Goal: Task Accomplishment & Management: Use online tool/utility

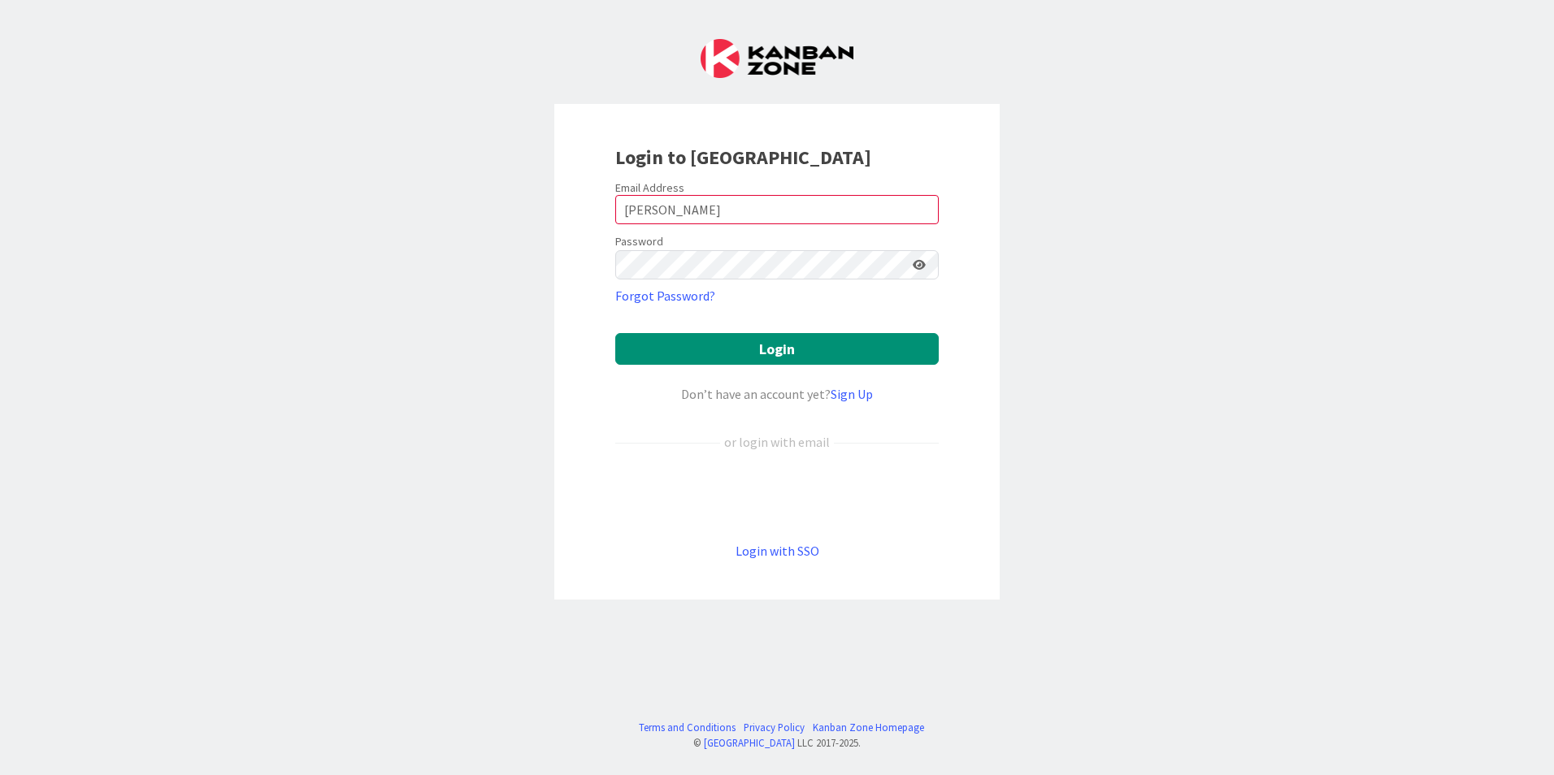
click at [918, 263] on icon at bounding box center [919, 264] width 13 height 11
click at [700, 208] on input "[PERSON_NAME]" at bounding box center [776, 209] width 323 height 29
drag, startPoint x: 700, startPoint y: 208, endPoint x: 548, endPoint y: 206, distance: 152.8
click at [549, 206] on div "Login to [GEOGRAPHIC_DATA] Email Address [PERSON_NAME] Password Forgot Password…" at bounding box center [777, 387] width 1554 height 775
type input "[PERSON_NAME][EMAIL_ADDRESS][DOMAIN_NAME]"
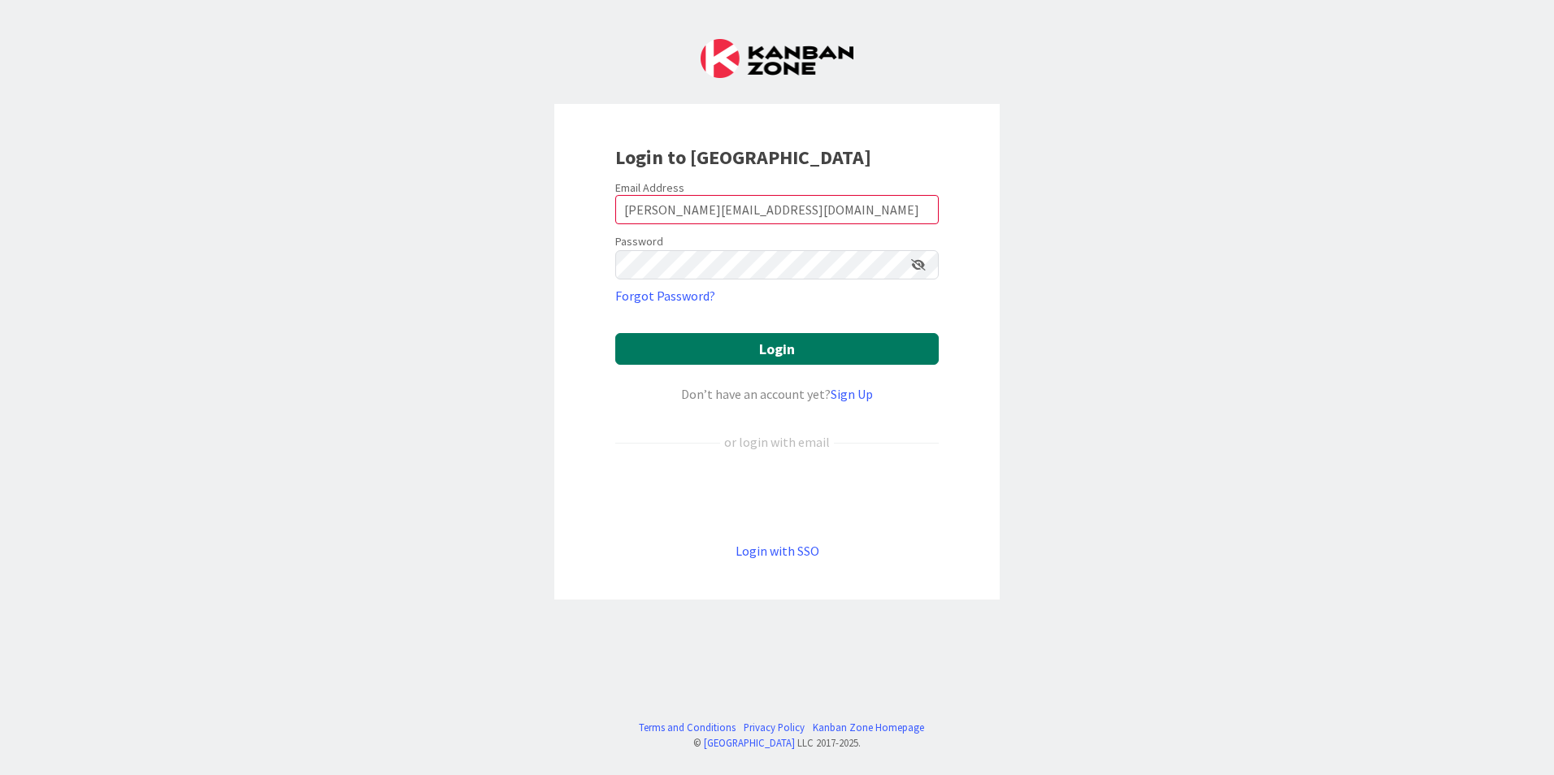
click at [761, 355] on button "Login" at bounding box center [776, 349] width 323 height 32
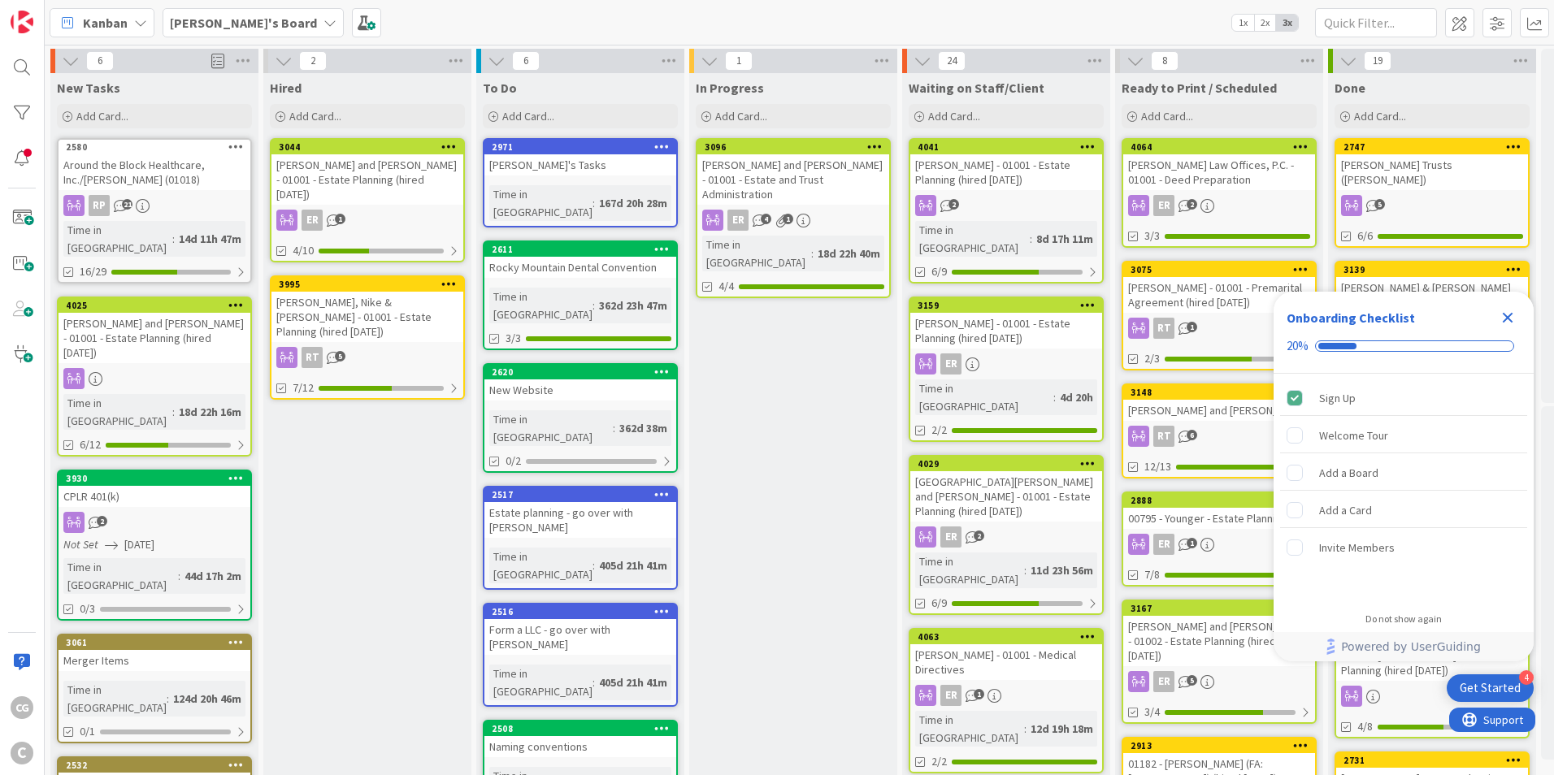
click at [323, 22] on icon at bounding box center [329, 22] width 13 height 13
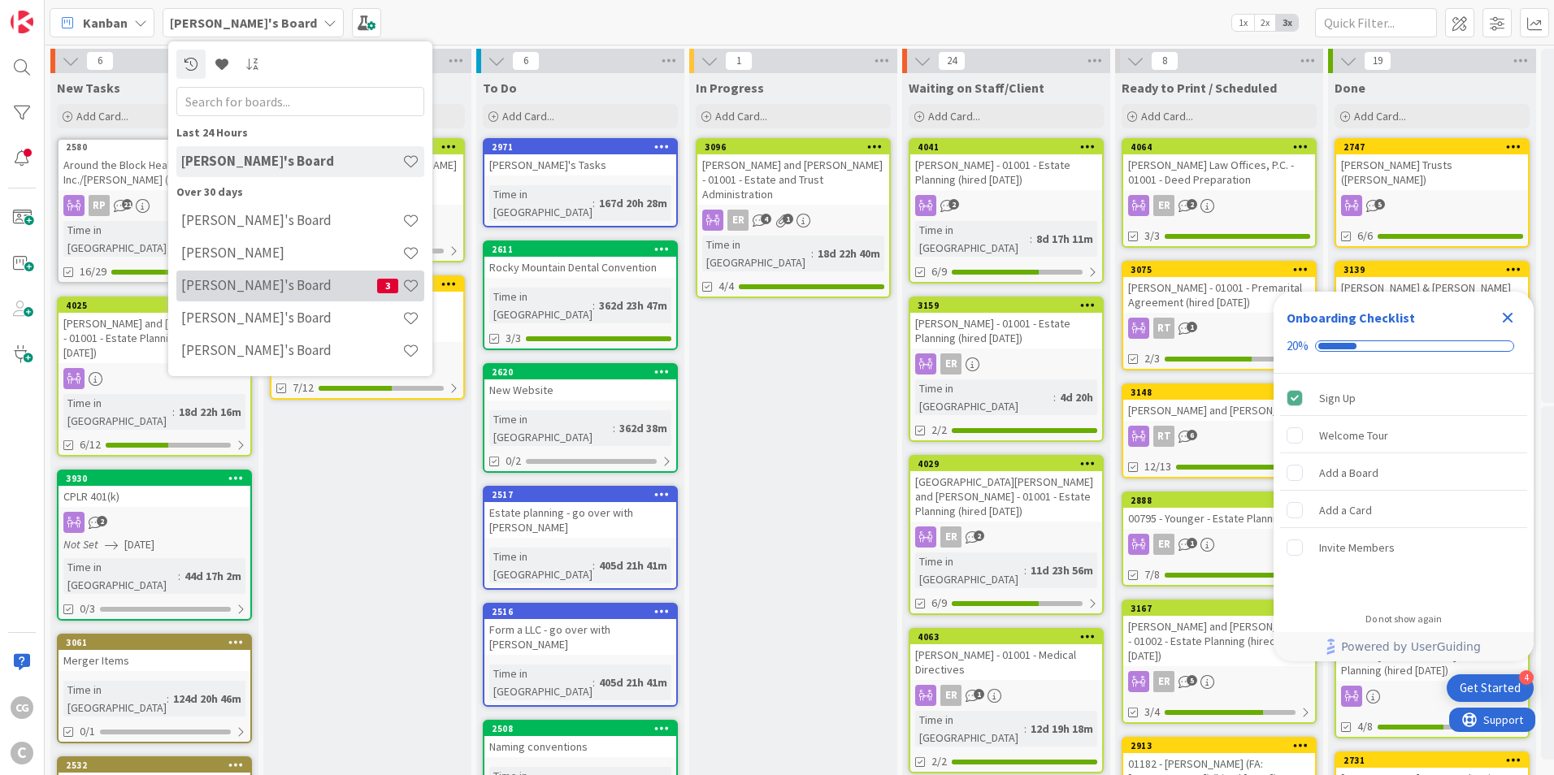
click at [254, 299] on div "Mark's Board 3" at bounding box center [300, 286] width 248 height 31
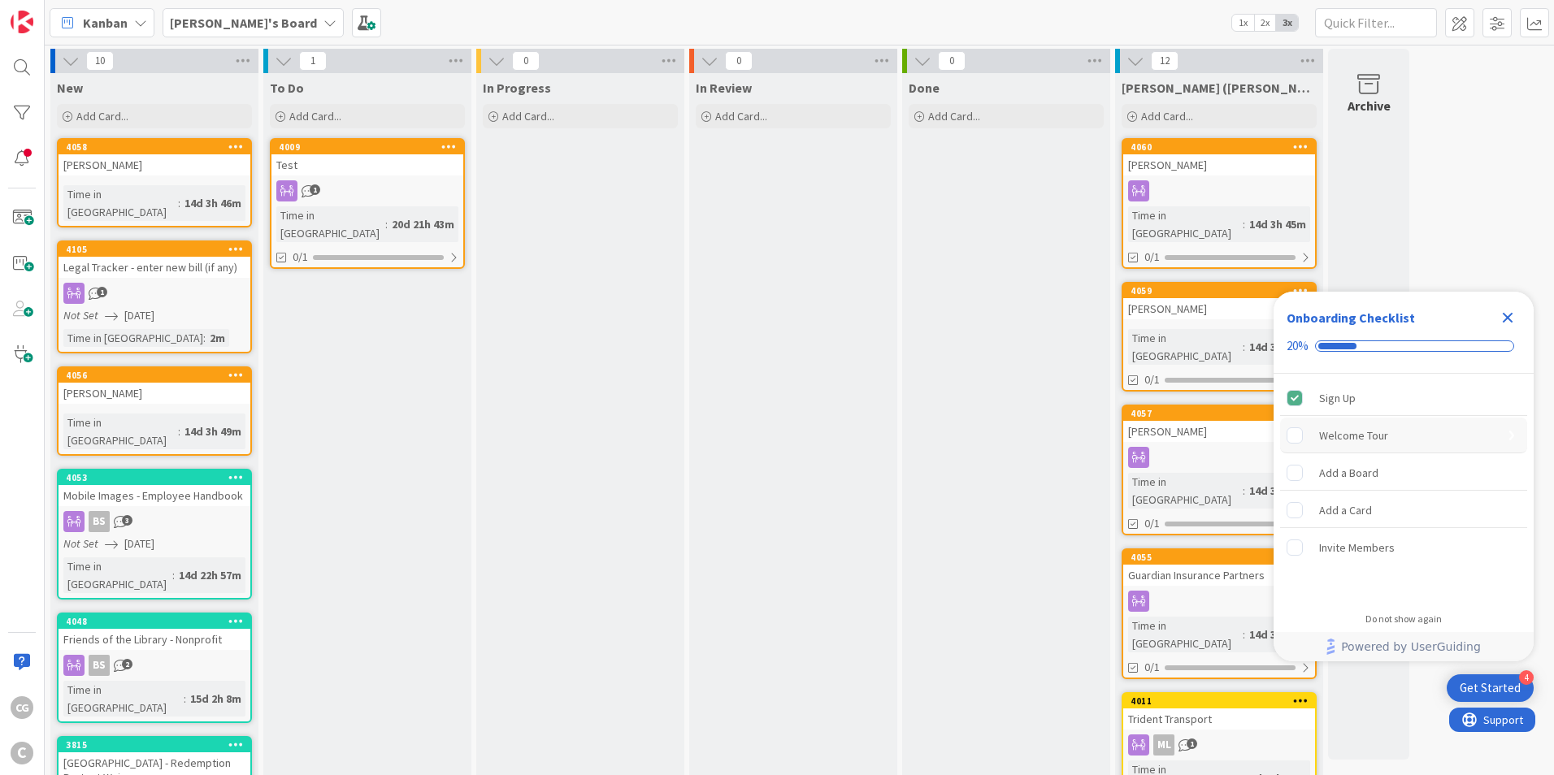
click at [1344, 435] on div "Welcome Tour" at bounding box center [1353, 436] width 69 height 20
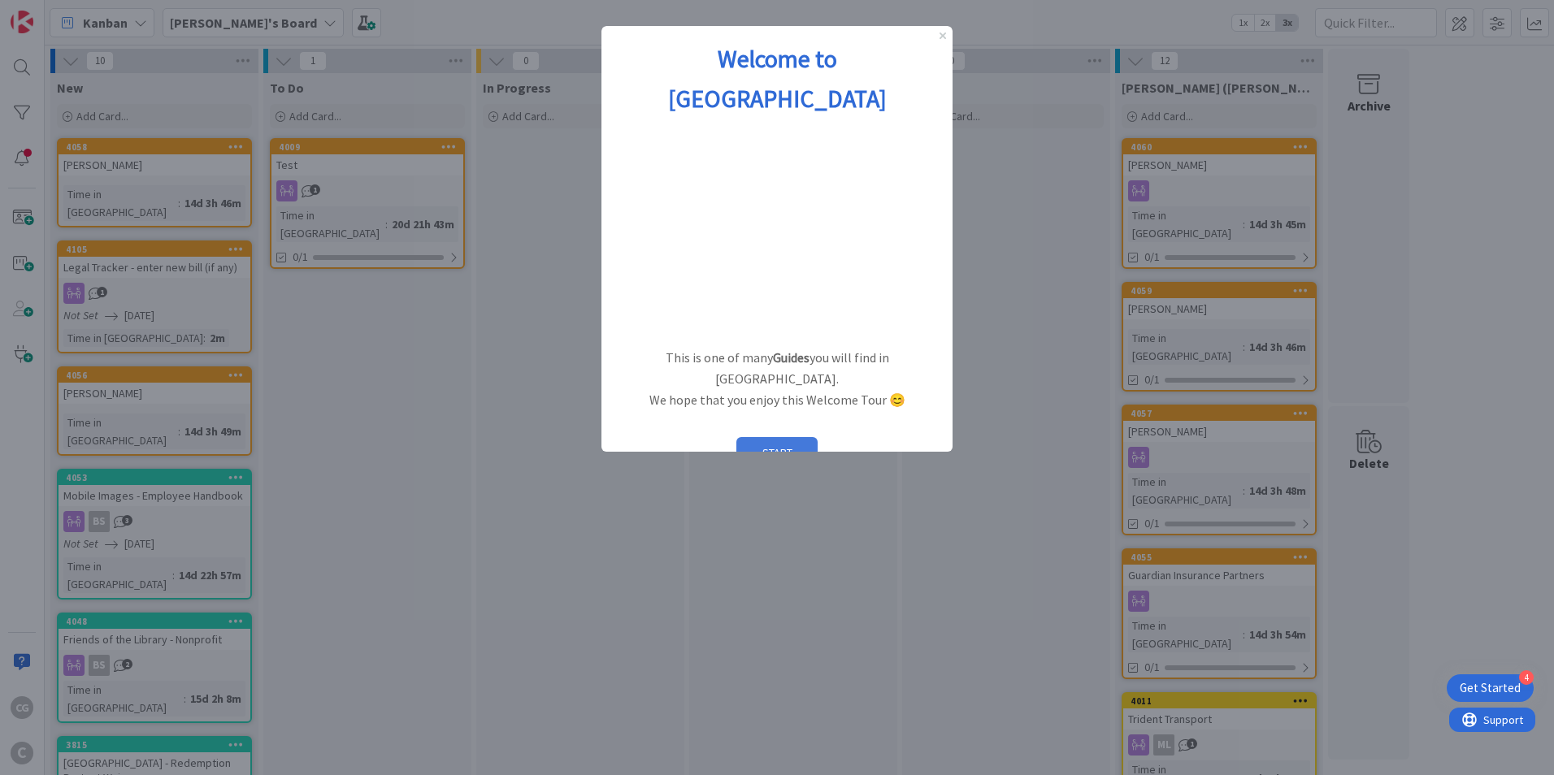
click at [767, 437] on button "START" at bounding box center [776, 452] width 81 height 31
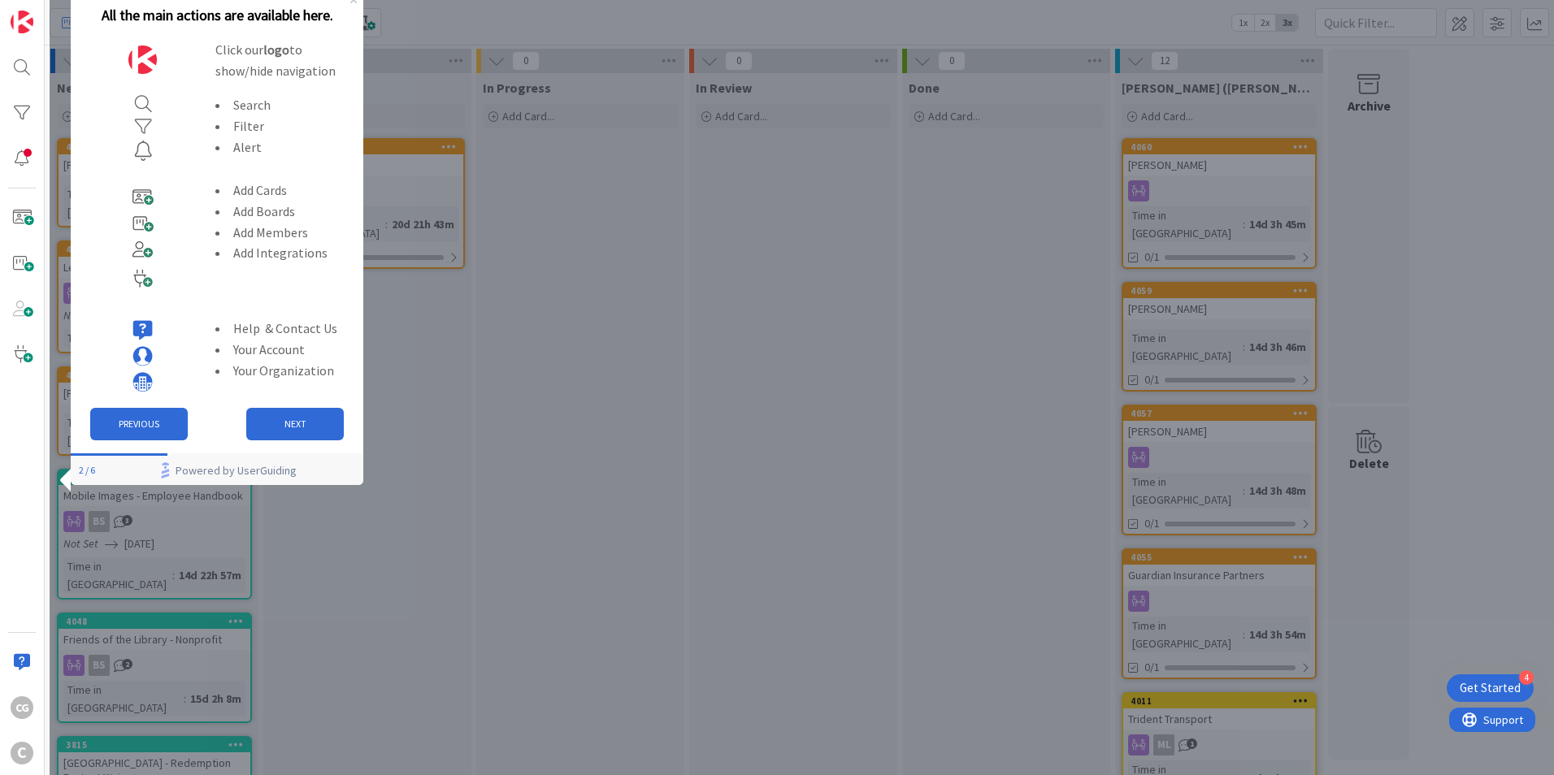
click at [1503, 695] on div "Get Started" at bounding box center [1489, 688] width 61 height 16
click at [280, 423] on button "NEXT" at bounding box center [295, 424] width 98 height 33
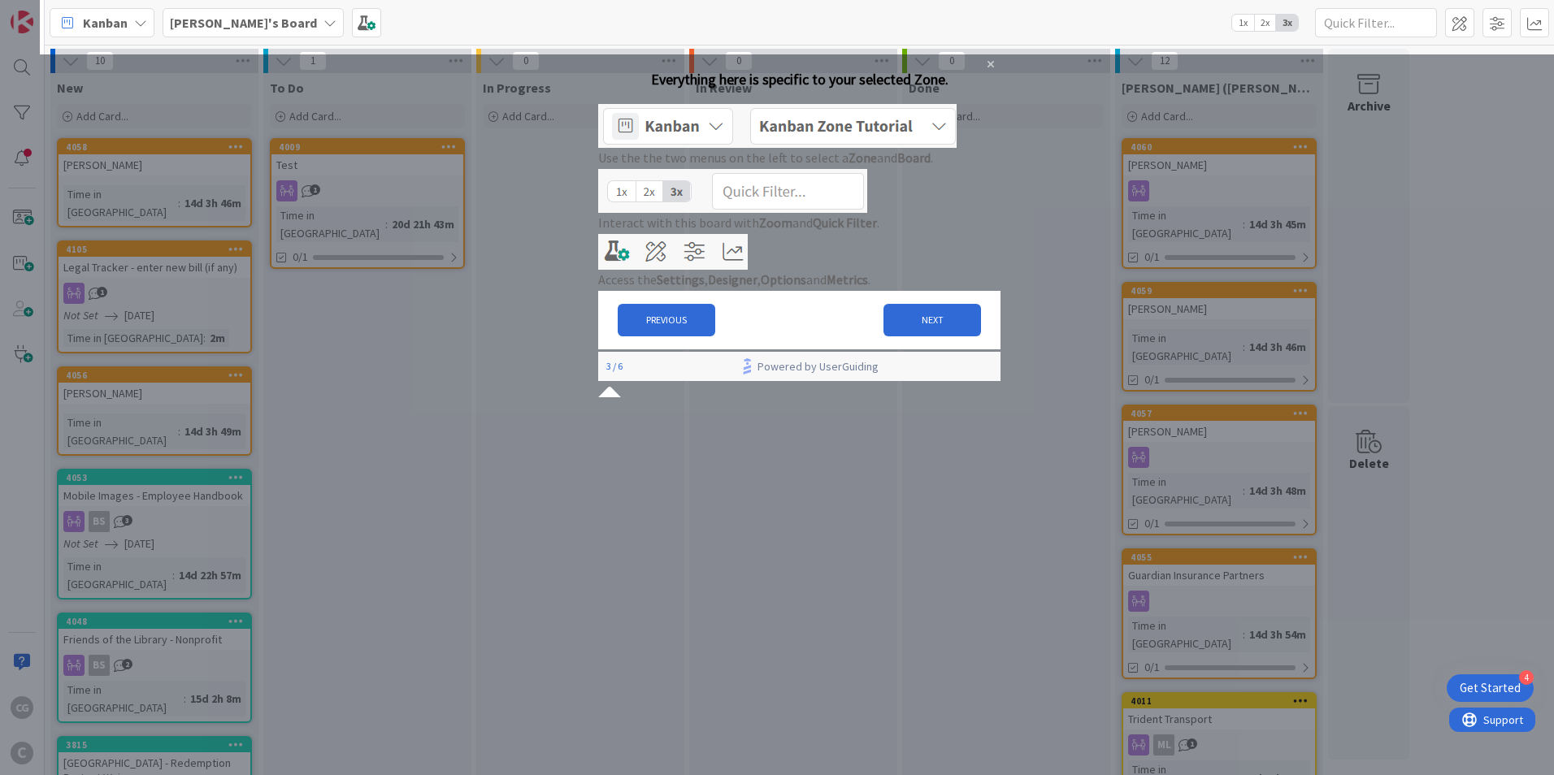
click at [23, 218] on div at bounding box center [20, 387] width 40 height 775
click at [900, 336] on button "NEXT" at bounding box center [932, 320] width 98 height 33
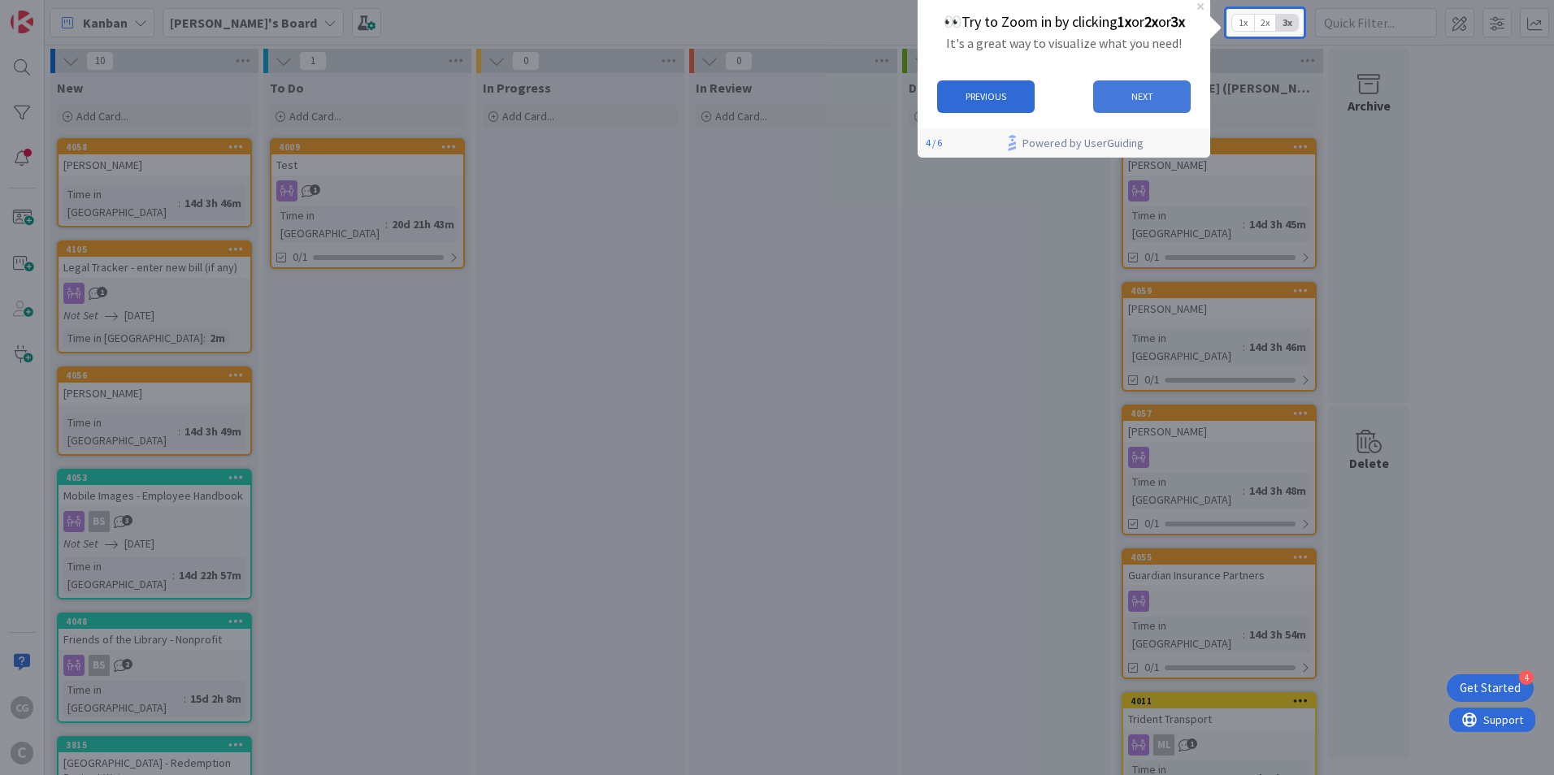
click at [1149, 101] on button "NEXT" at bounding box center [1142, 96] width 98 height 33
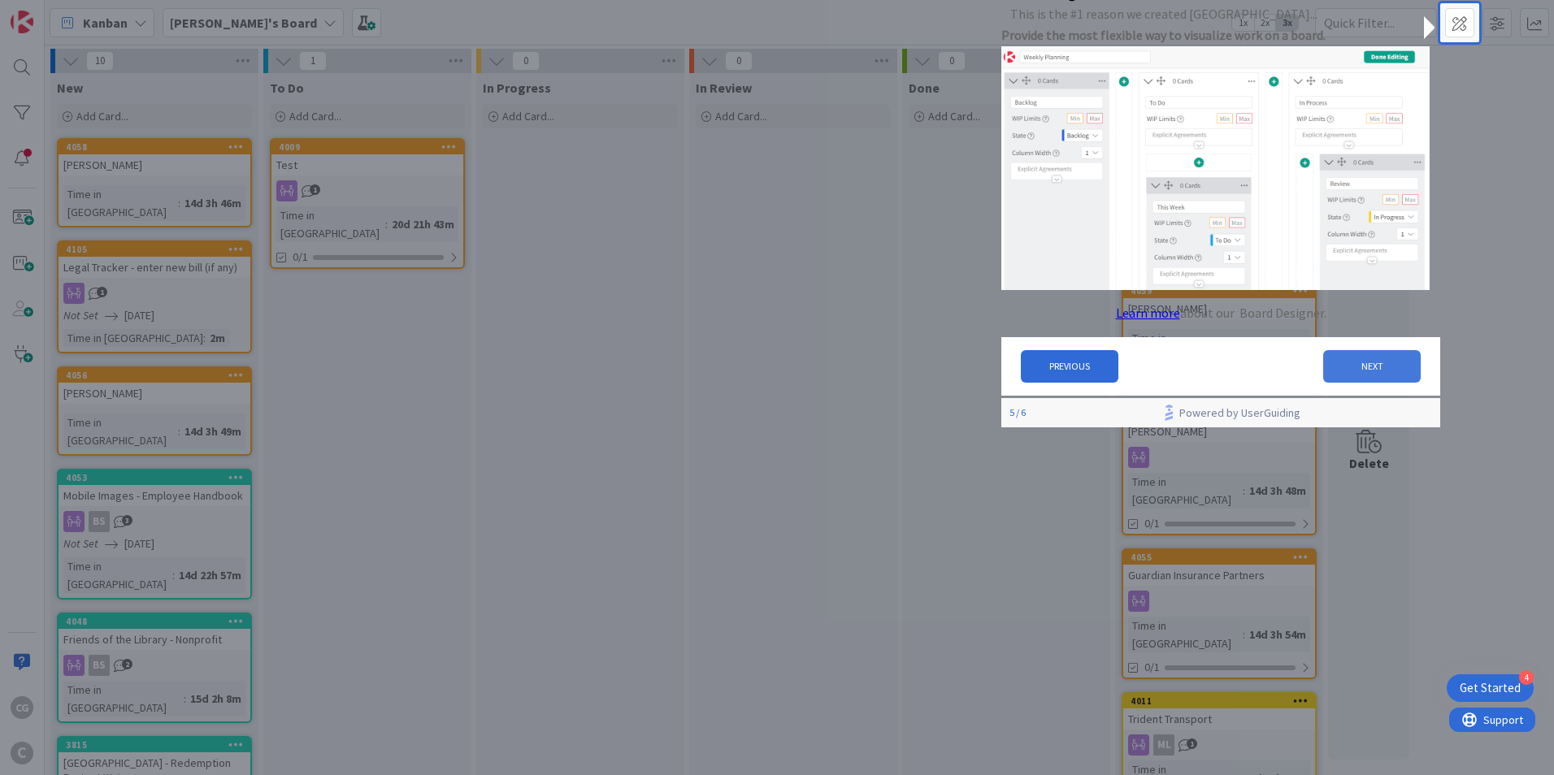
click at [1350, 373] on button "NEXT" at bounding box center [1372, 366] width 98 height 33
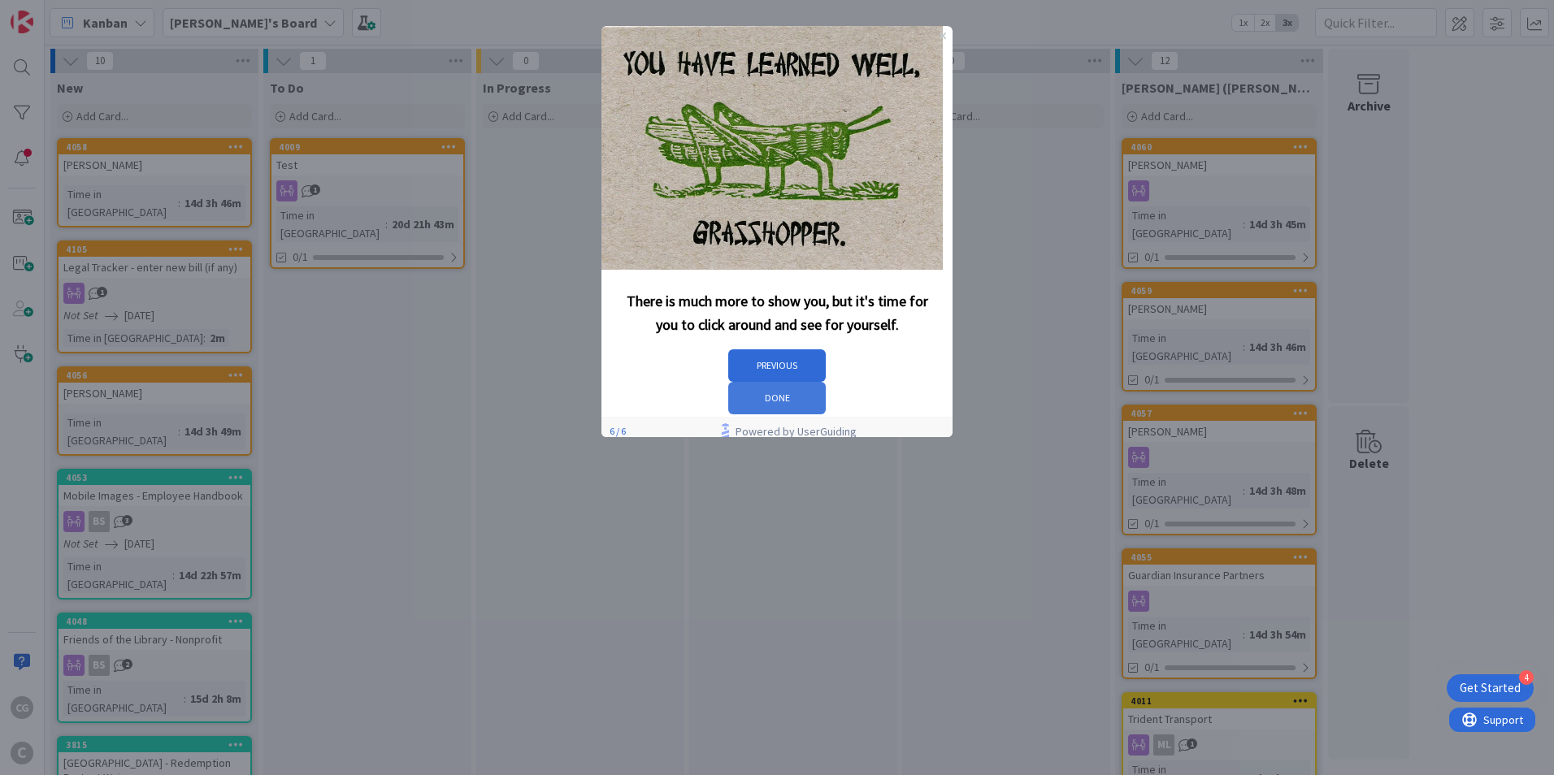
click at [826, 382] on button "DONE" at bounding box center [777, 398] width 98 height 33
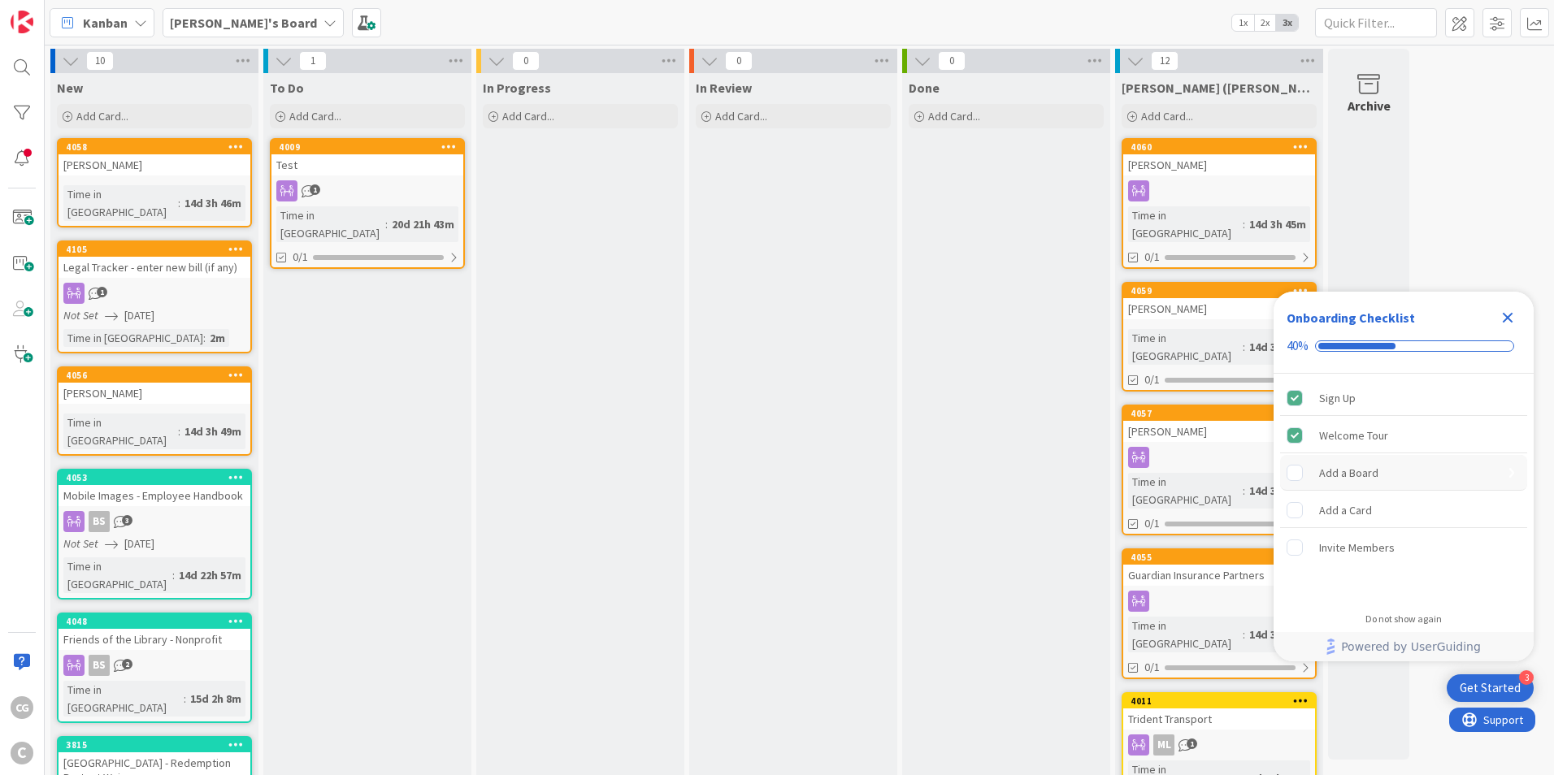
click at [1337, 472] on div "Add a Board" at bounding box center [1348, 473] width 59 height 20
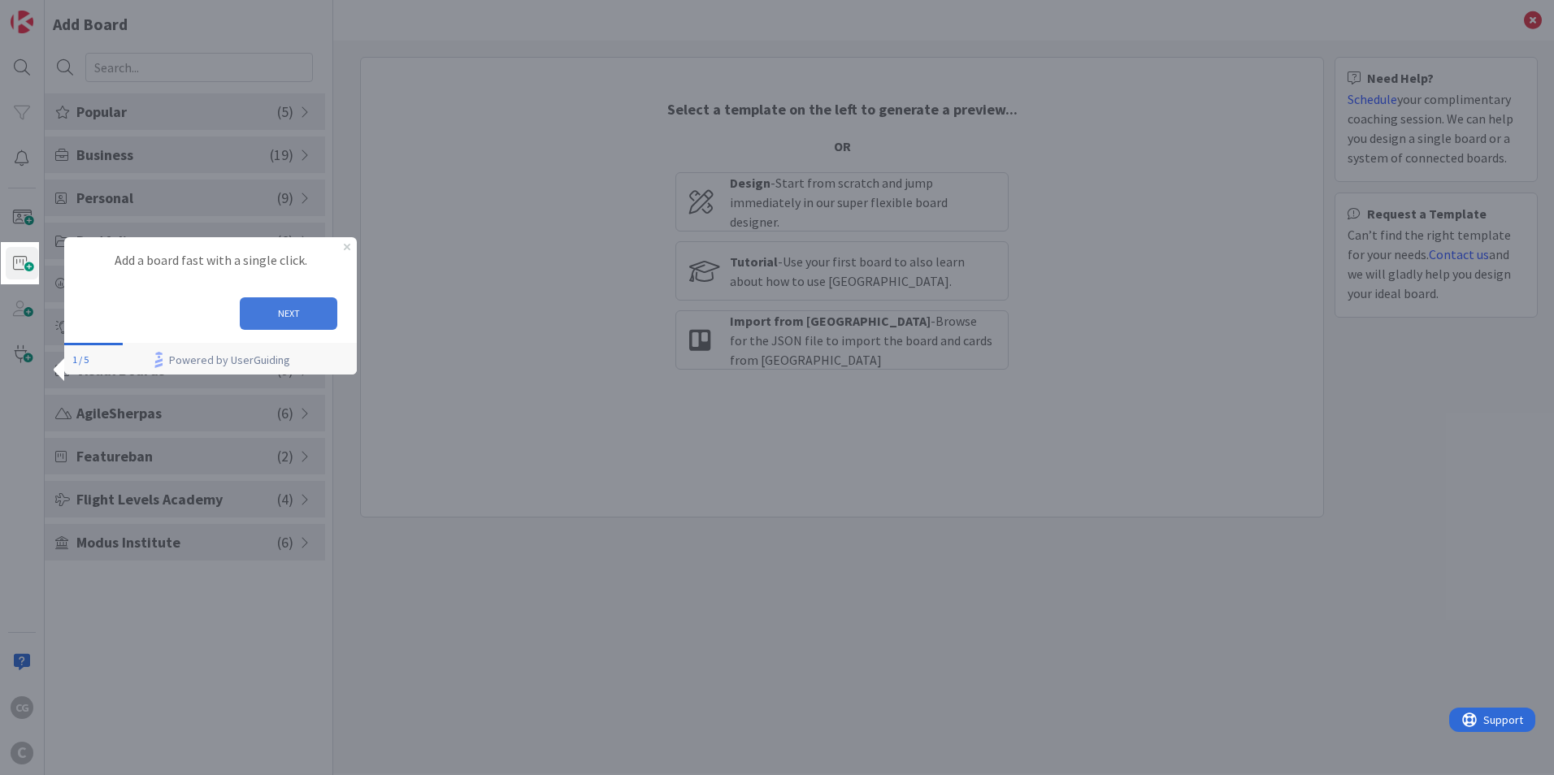
click at [325, 321] on button "NEXT" at bounding box center [289, 313] width 98 height 33
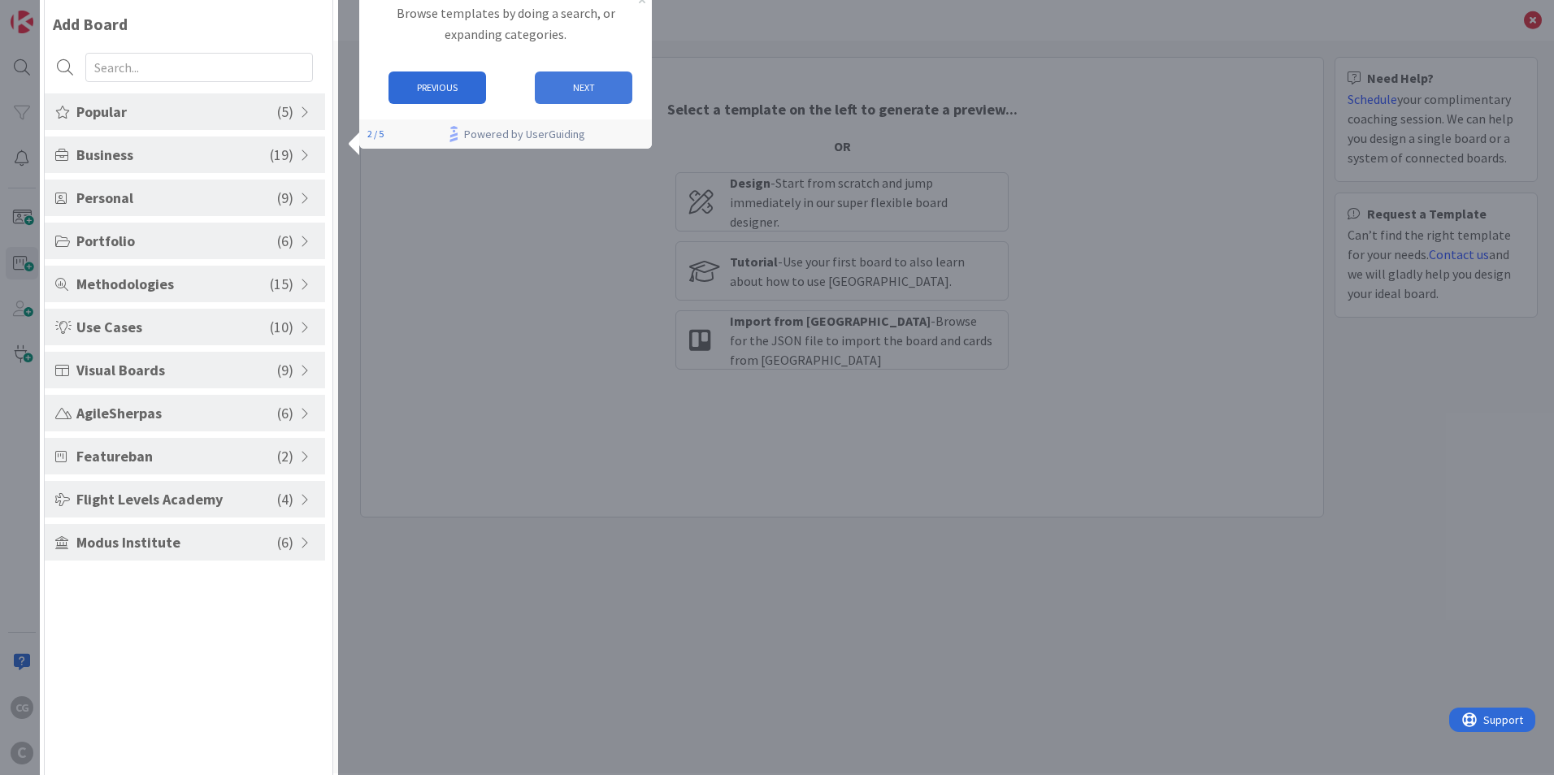
click at [576, 87] on button "NEXT" at bounding box center [584, 88] width 98 height 33
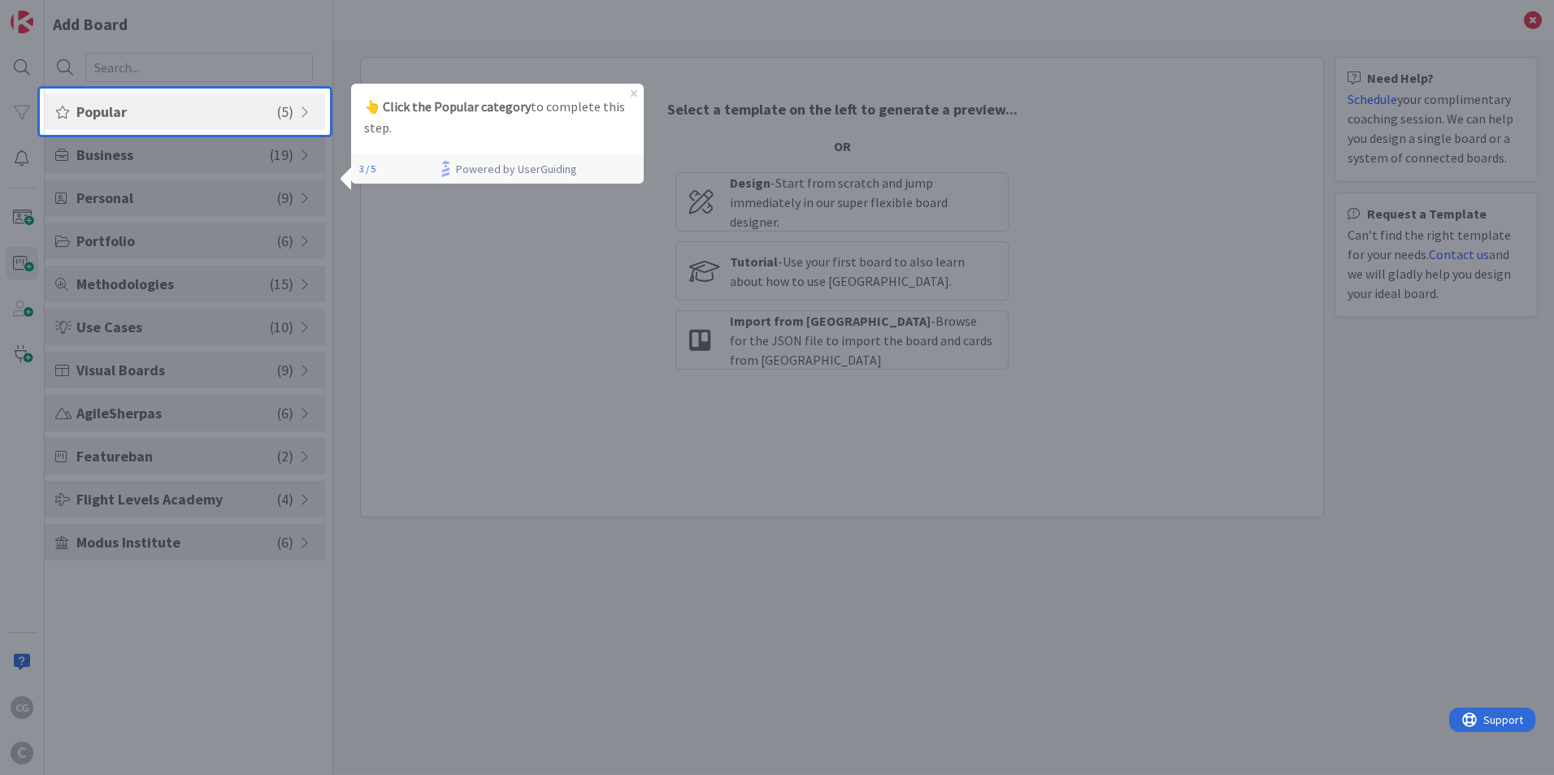
click at [287, 156] on div at bounding box center [185, 455] width 290 height 640
click at [61, 111] on span at bounding box center [62, 112] width 15 height 13
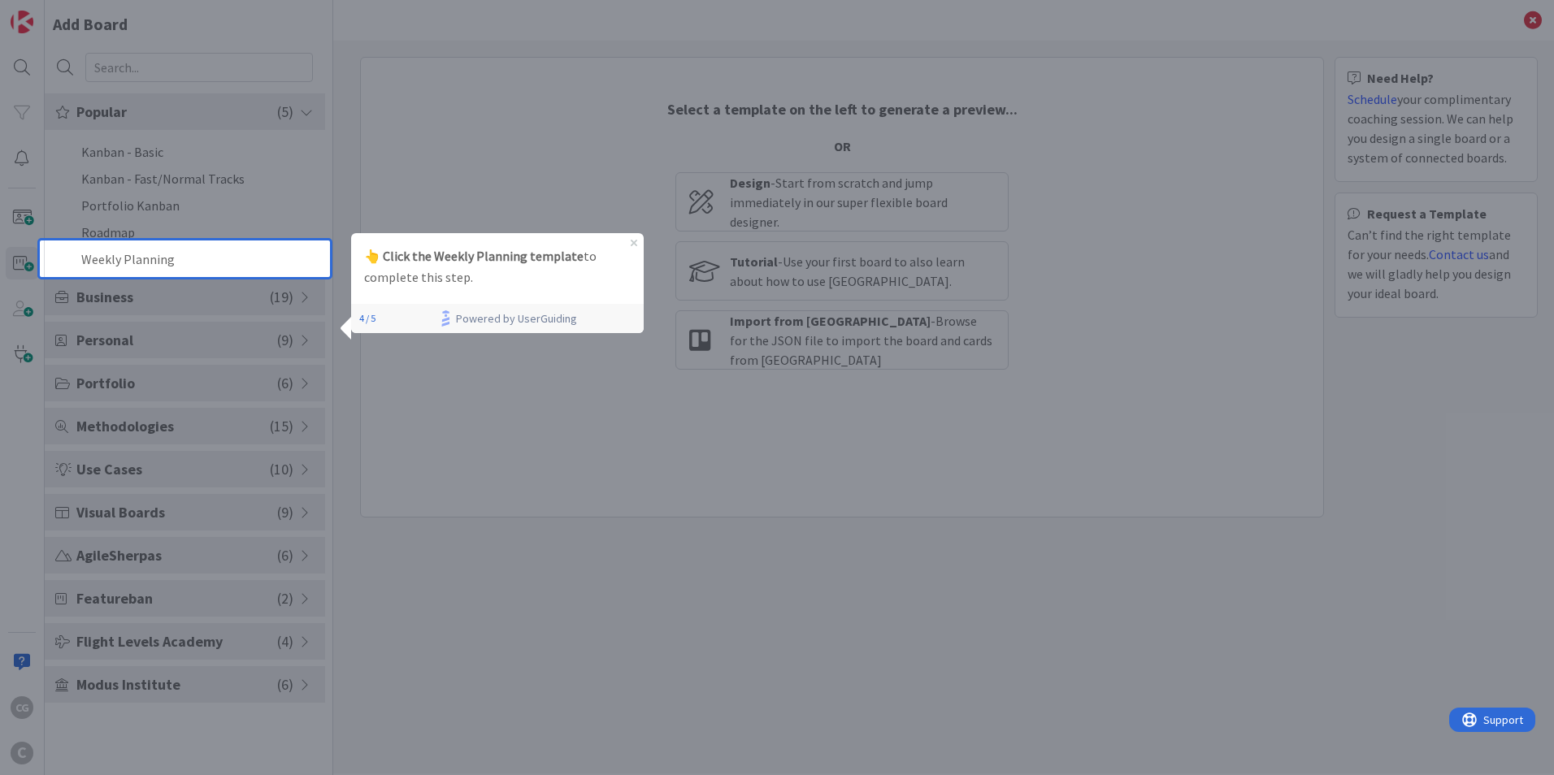
click at [458, 279] on p "👆 Click the Weekly Planning template to complete this step." at bounding box center [497, 266] width 267 height 42
click at [150, 231] on div at bounding box center [185, 120] width 290 height 241
click at [631, 241] on icon "Close Preview" at bounding box center [634, 242] width 7 height 7
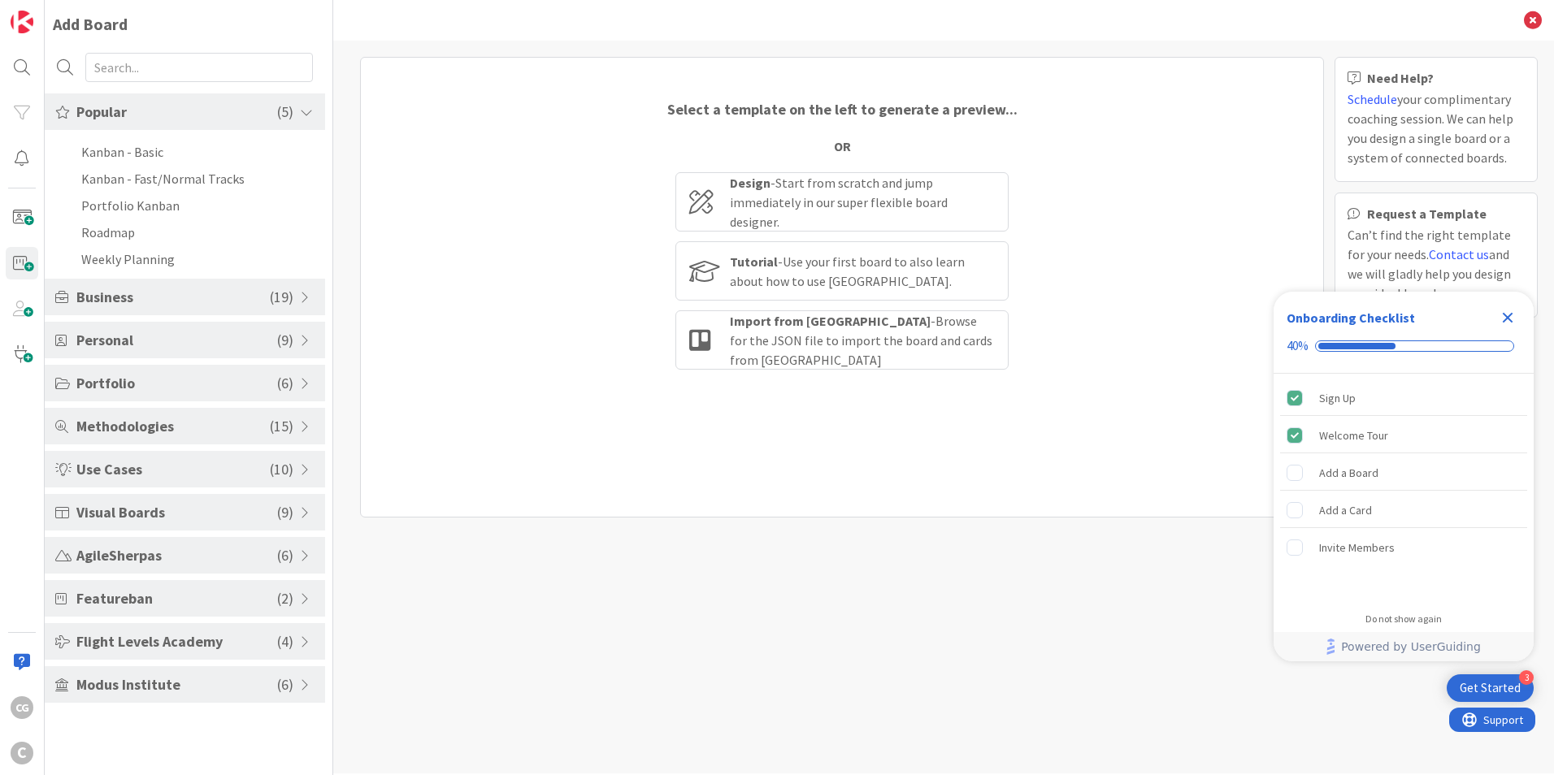
click at [770, 236] on div "Design - Start from scratch and jump immediately in our super flexible board de…" at bounding box center [841, 271] width 333 height 199
click at [770, 270] on div "Tutorial - Use your first board to also learn about how to use [GEOGRAPHIC_DATA…" at bounding box center [862, 271] width 265 height 39
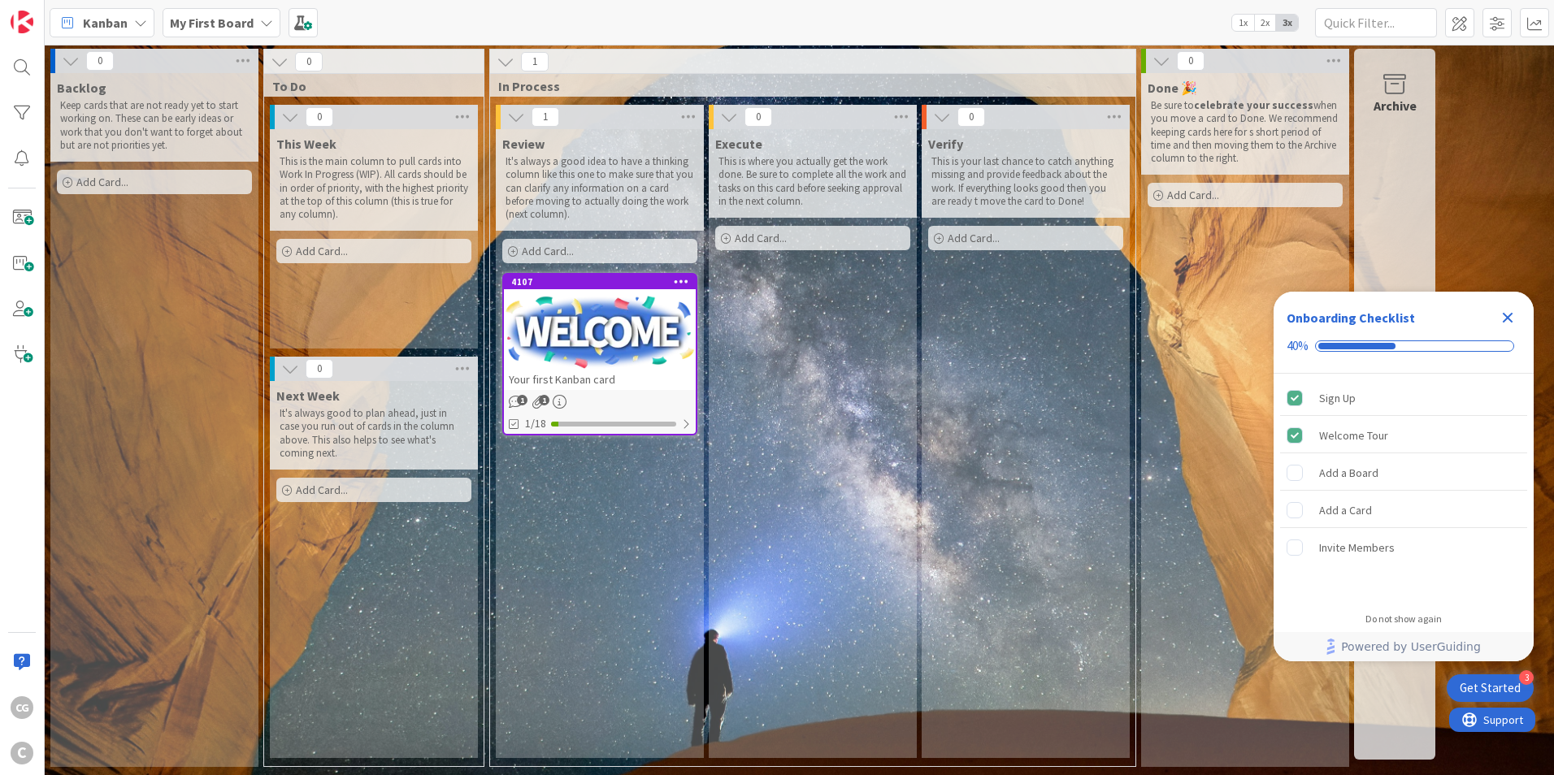
click at [242, 18] on b "My First Board" at bounding box center [212, 23] width 84 height 16
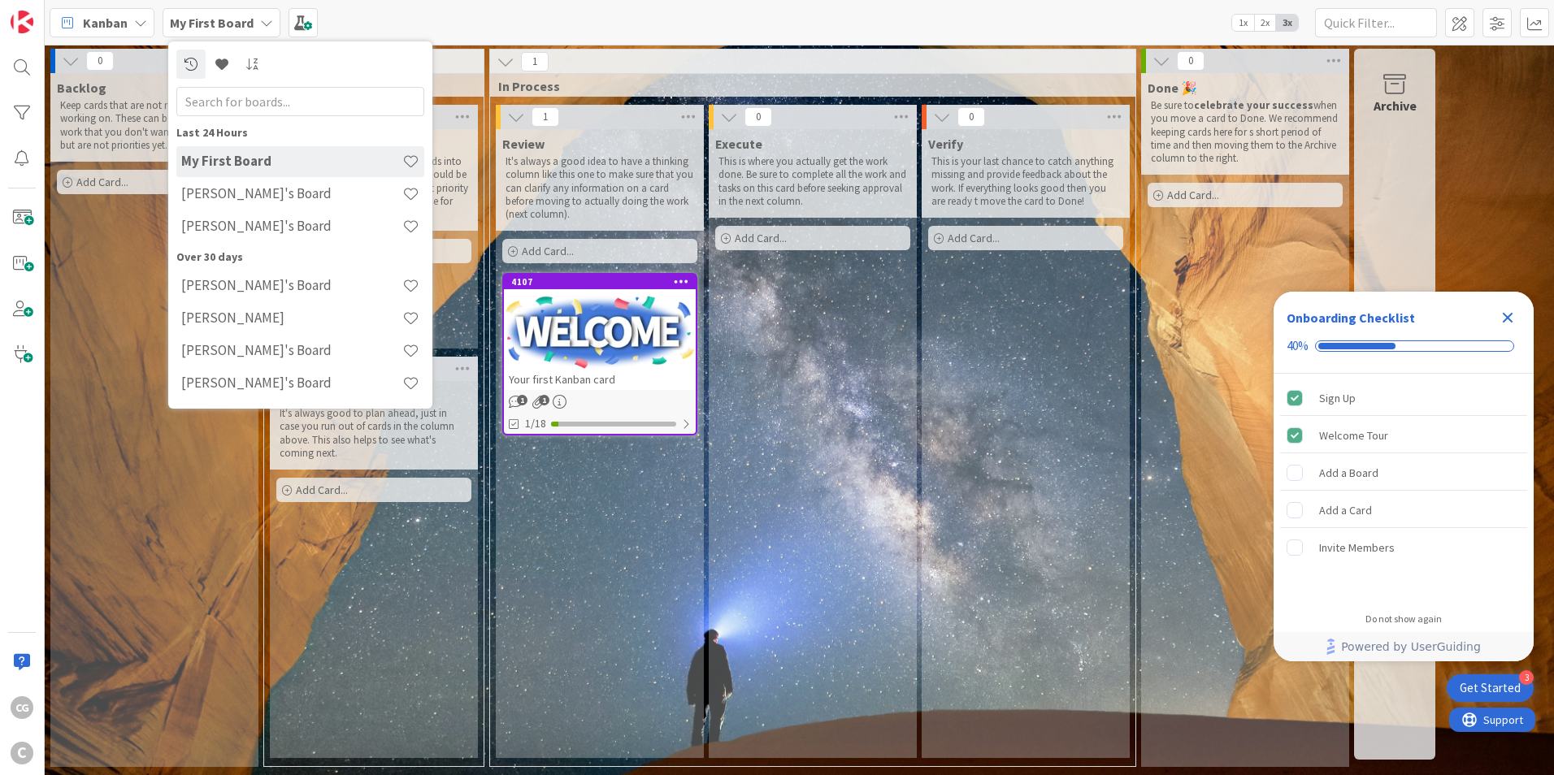
drag, startPoint x: 285, startPoint y: 162, endPoint x: 255, endPoint y: 156, distance: 30.6
click at [255, 156] on h4 "My First Board" at bounding box center [291, 161] width 221 height 16
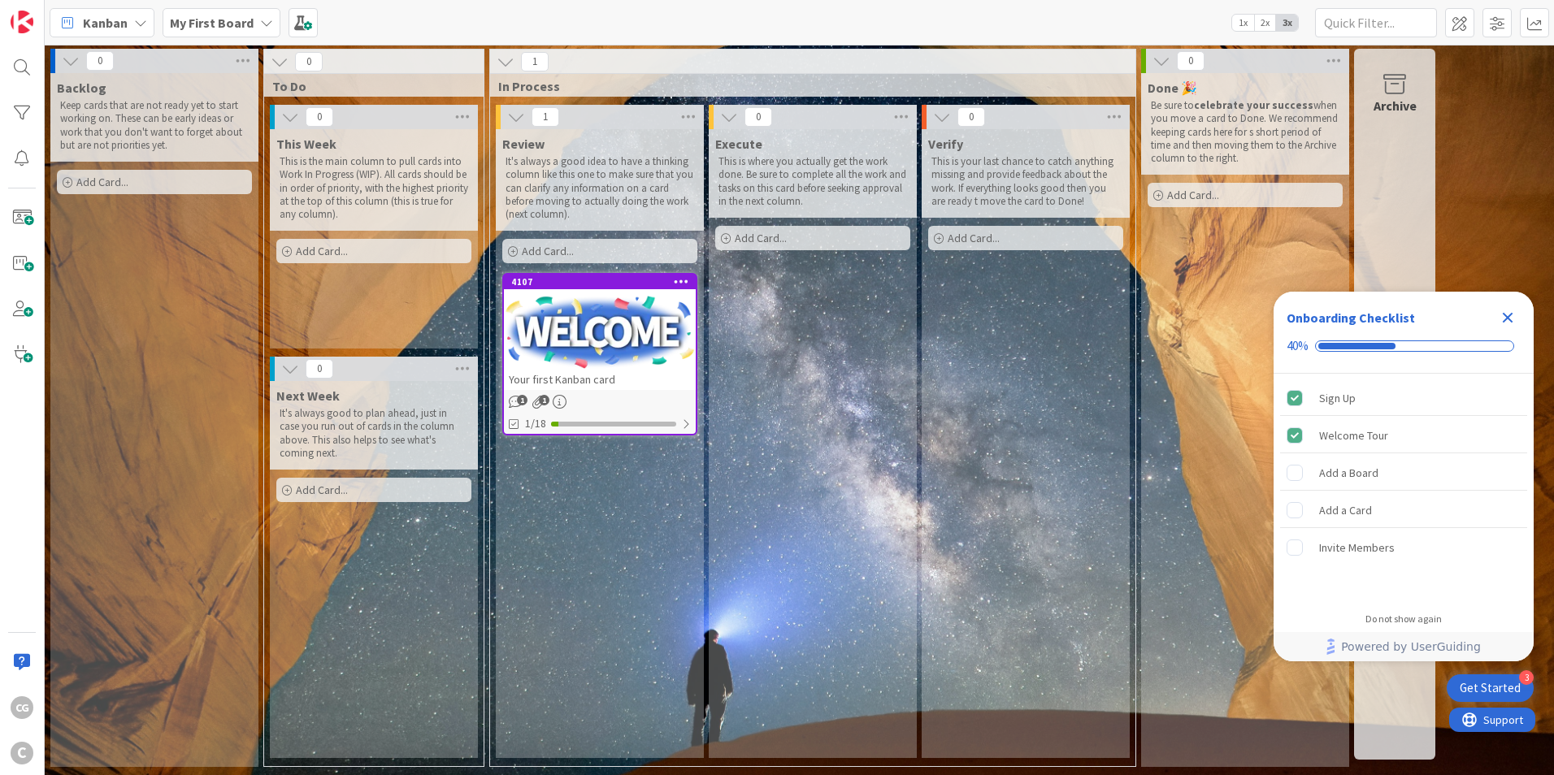
click at [261, 28] on icon at bounding box center [266, 22] width 13 height 13
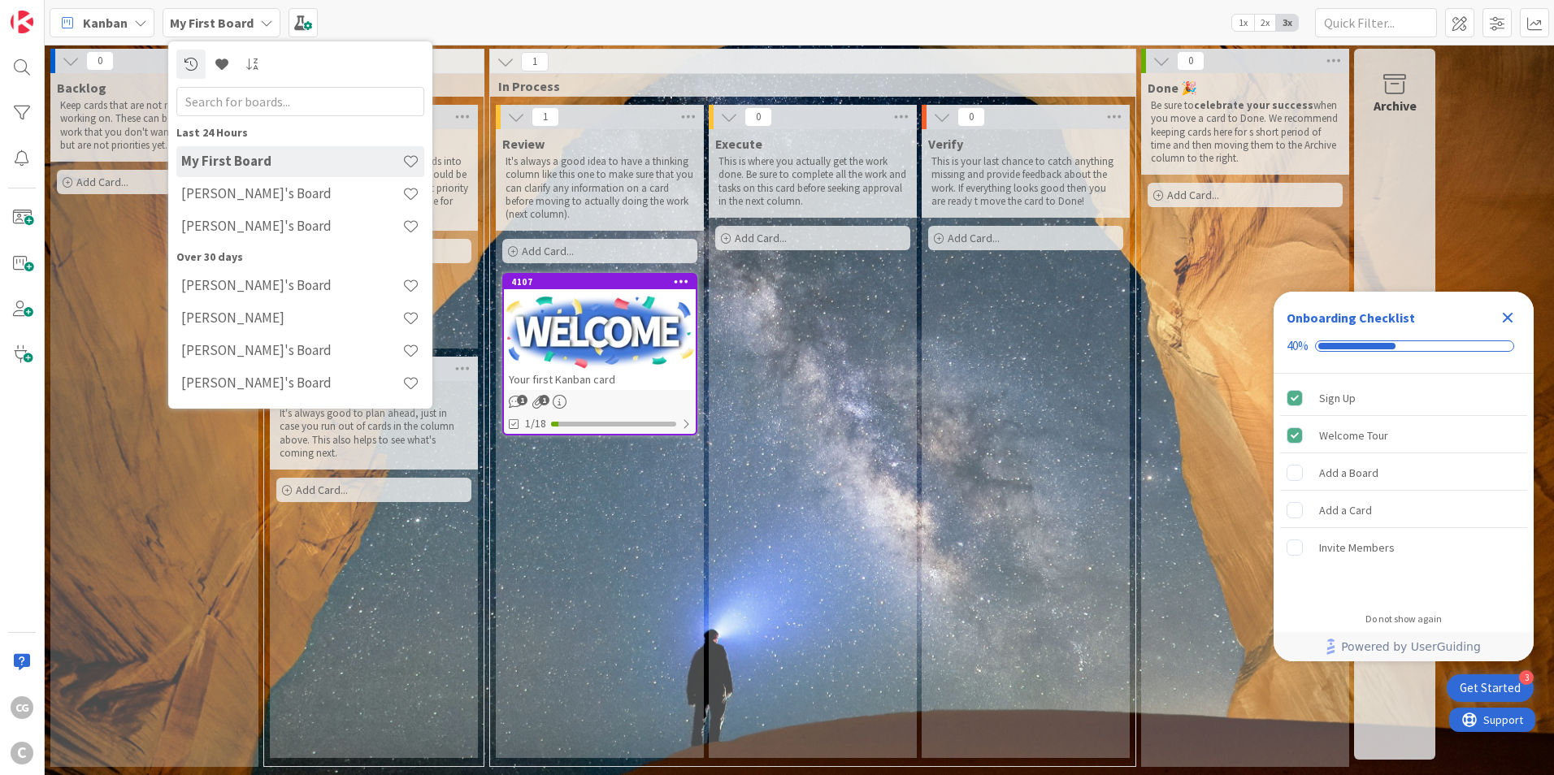
click at [247, 24] on b "My First Board" at bounding box center [212, 23] width 84 height 16
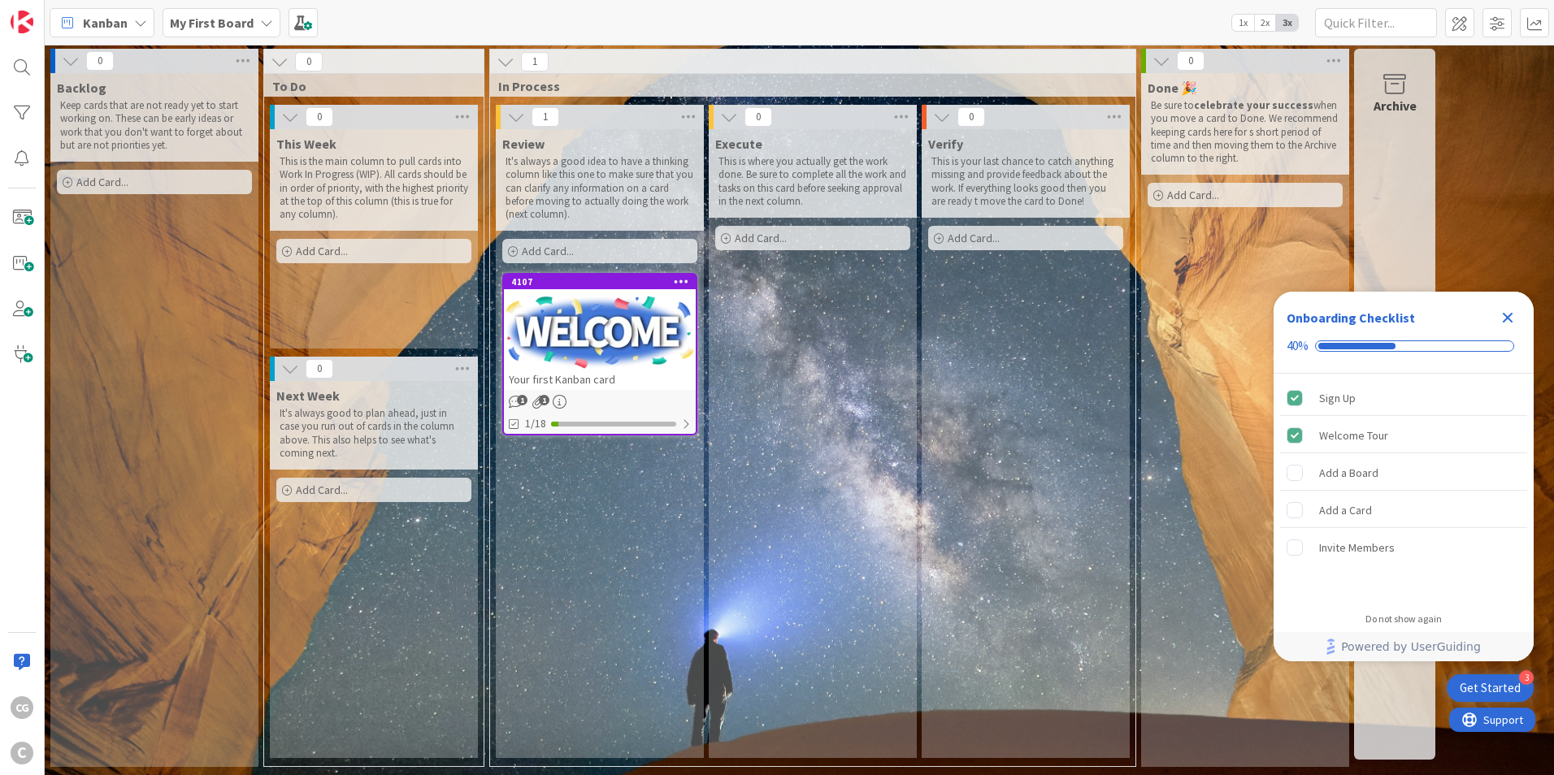
drag, startPoint x: 247, startPoint y: 24, endPoint x: 226, endPoint y: 18, distance: 22.1
click at [226, 18] on b "My First Board" at bounding box center [212, 23] width 84 height 16
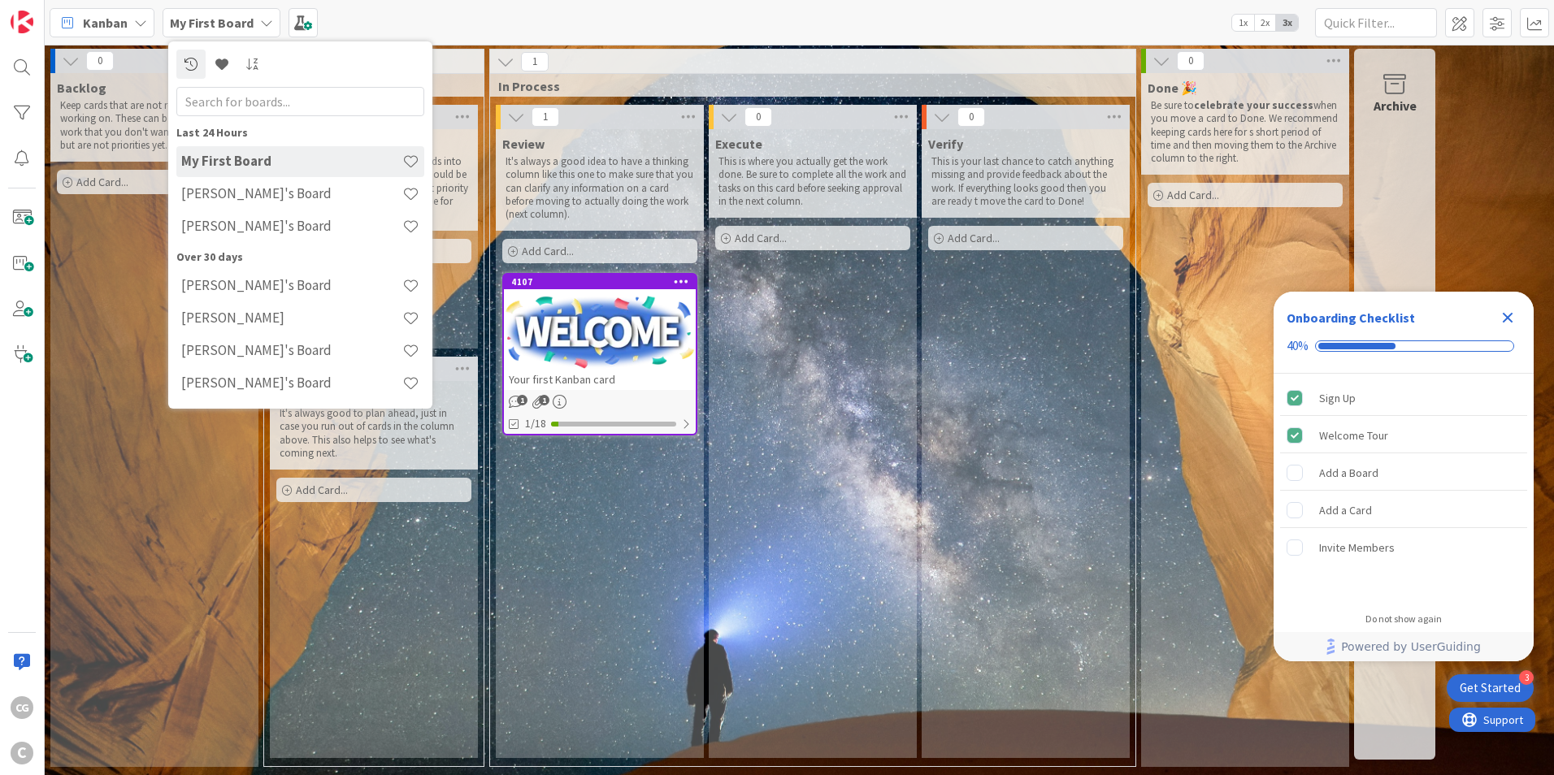
click at [228, 163] on h4 "My First Board" at bounding box center [291, 161] width 221 height 16
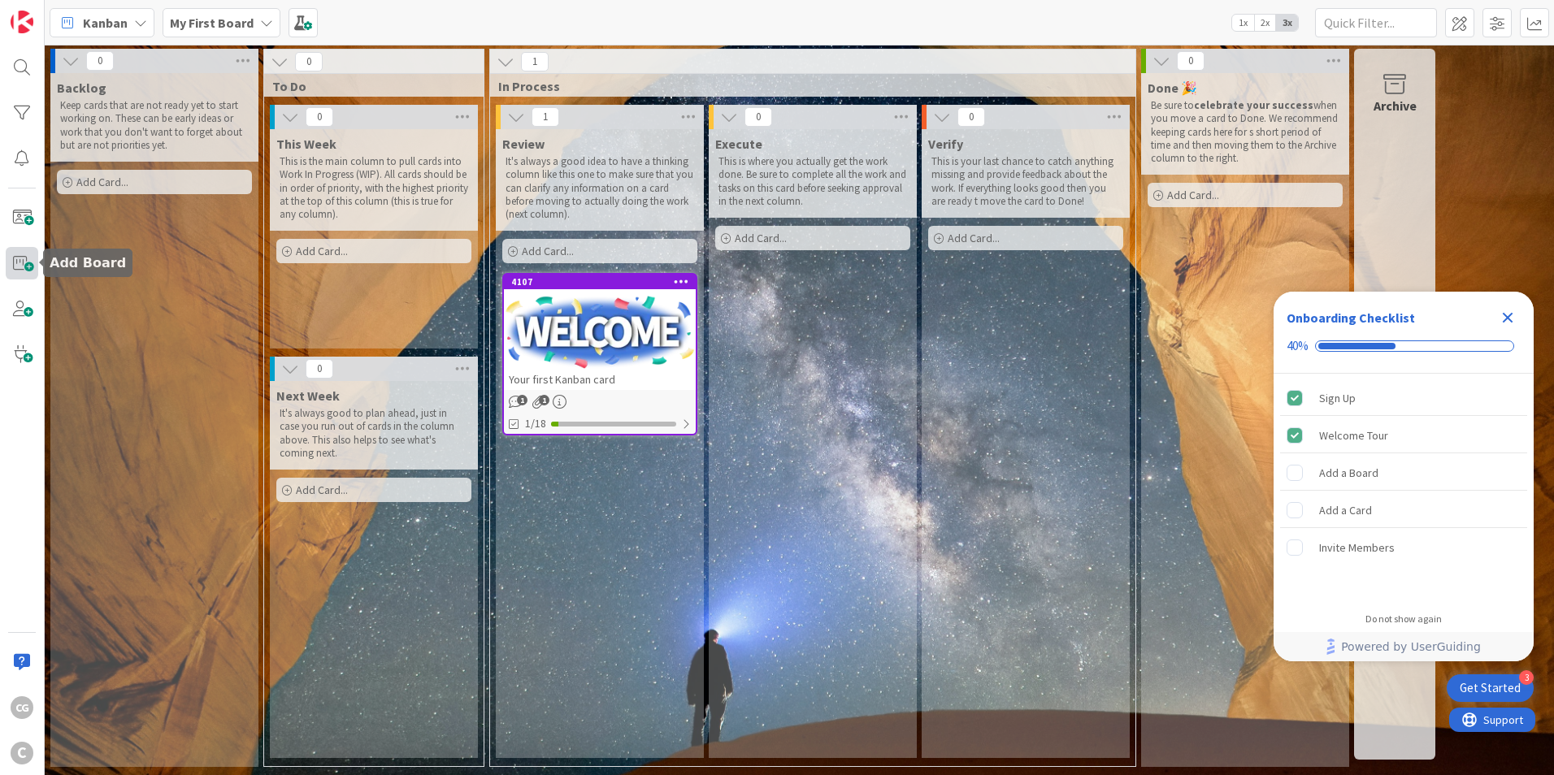
click at [26, 267] on span at bounding box center [22, 263] width 33 height 33
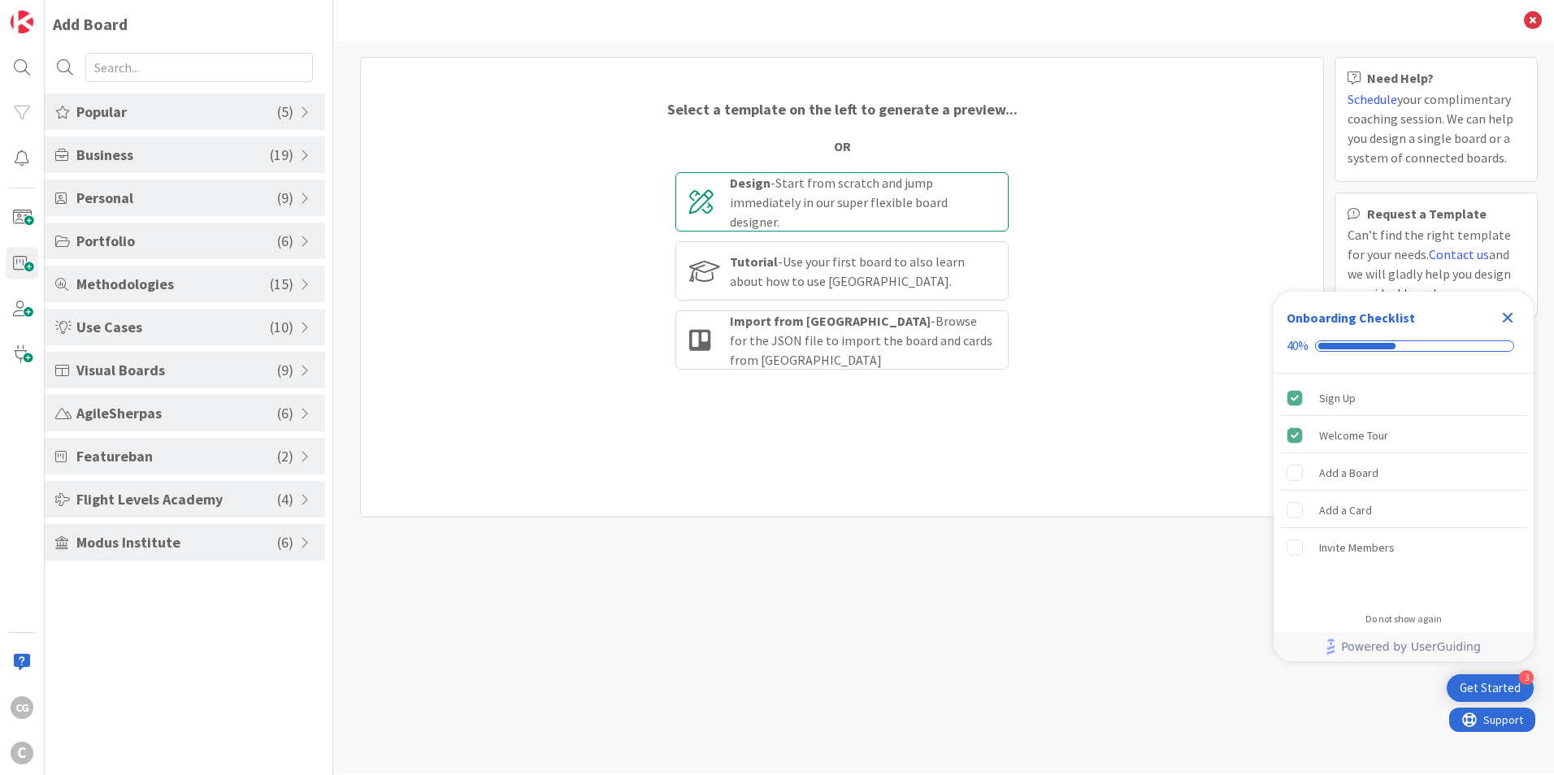
click at [799, 201] on div "Design - Start from scratch and jump immediately in our super flexible board de…" at bounding box center [862, 202] width 265 height 59
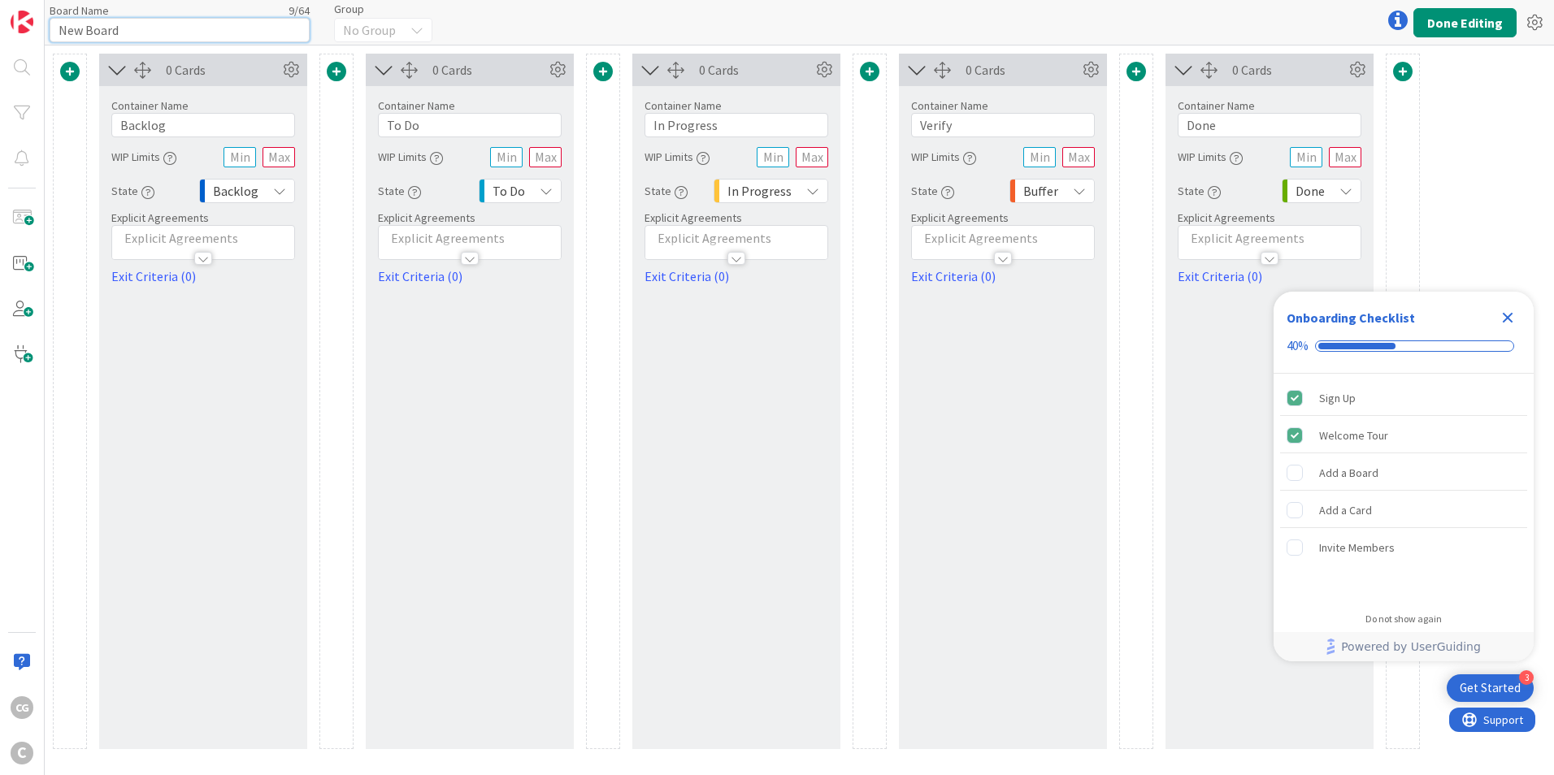
click at [124, 30] on input "New Board" at bounding box center [180, 30] width 260 height 24
drag, startPoint x: 124, startPoint y: 30, endPoint x: -250, endPoint y: 34, distance: 373.8
click at [0, 34] on html "3 Get Started Onboarding Checklist 40% Sign Up Welcome Tour Add a Board Add a C…" at bounding box center [777, 387] width 1554 height 775
type input "C"
type input "[PERSON_NAME] Board"
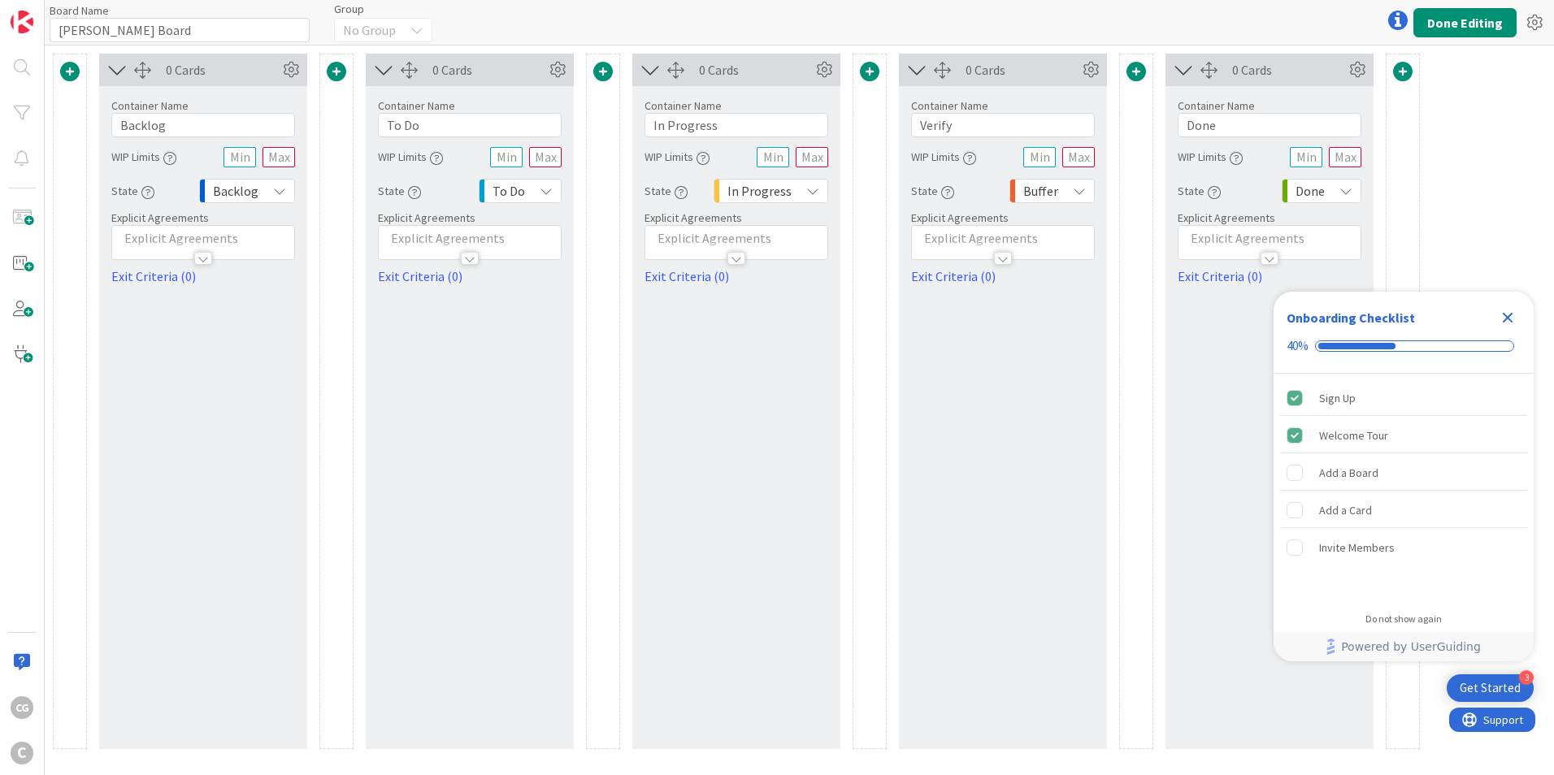
click at [175, 505] on div "0 Cards Container Name 7 / 64 Backlog WIP Limits State Backlog Explicit Agreeme…" at bounding box center [203, 402] width 208 height 696
